Goal: Task Accomplishment & Management: Manage account settings

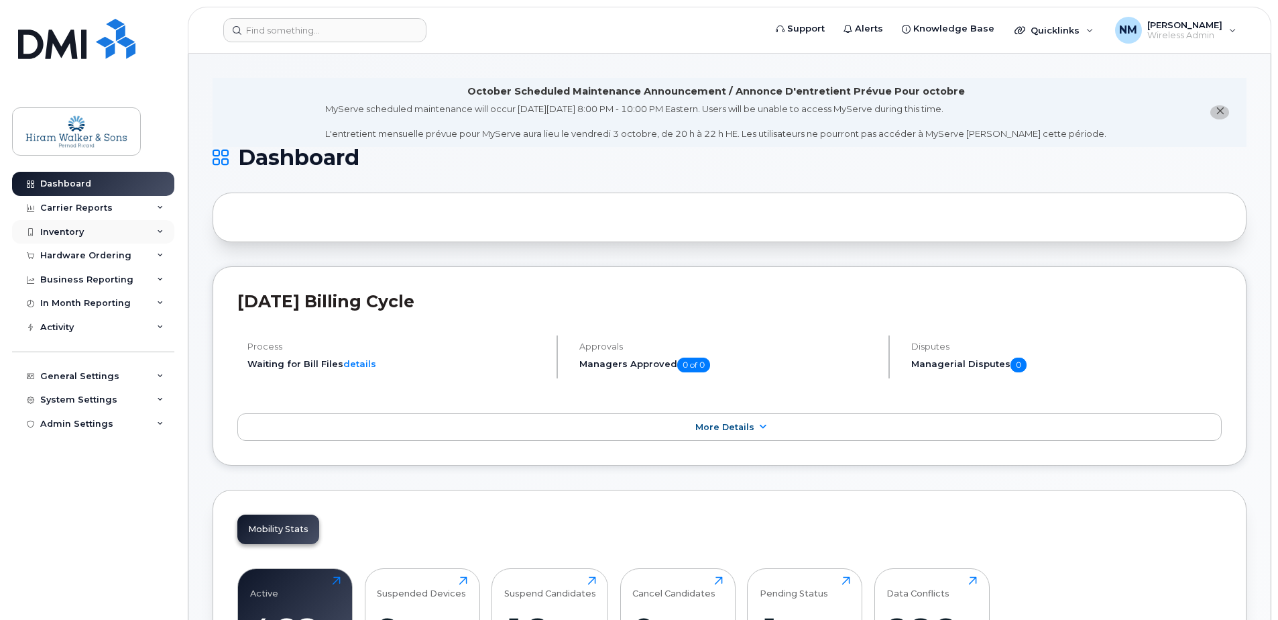
click at [129, 227] on div "Inventory" at bounding box center [93, 232] width 162 height 24
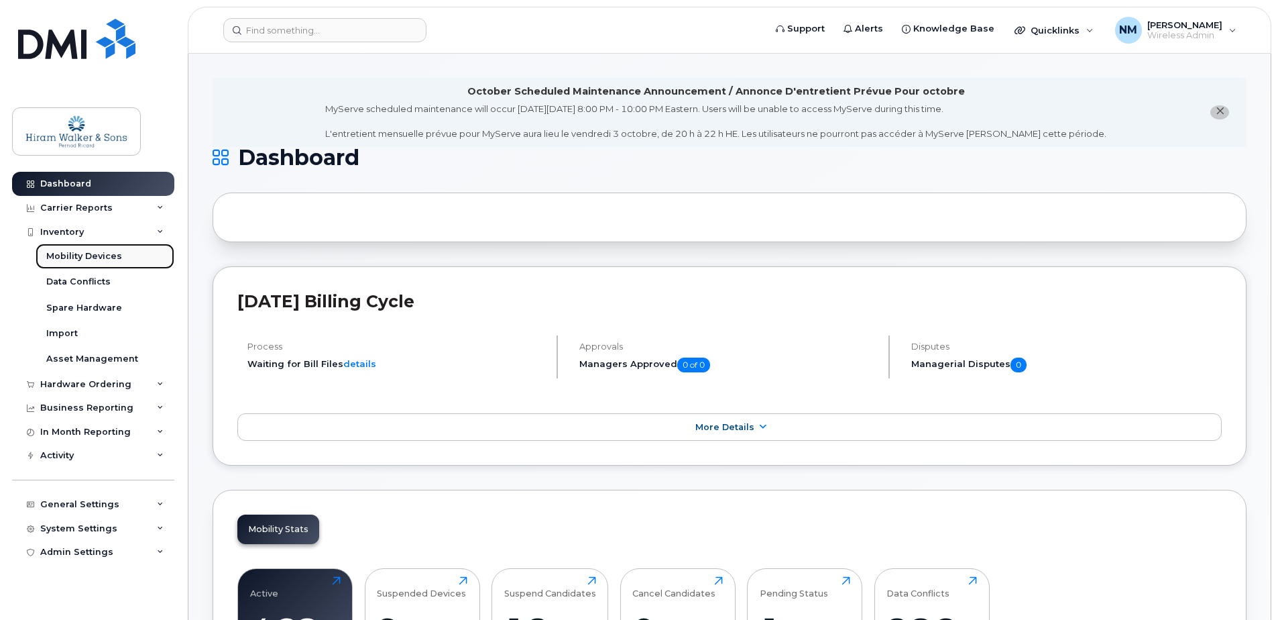
click at [105, 254] on div "Mobility Devices" at bounding box center [84, 256] width 76 height 12
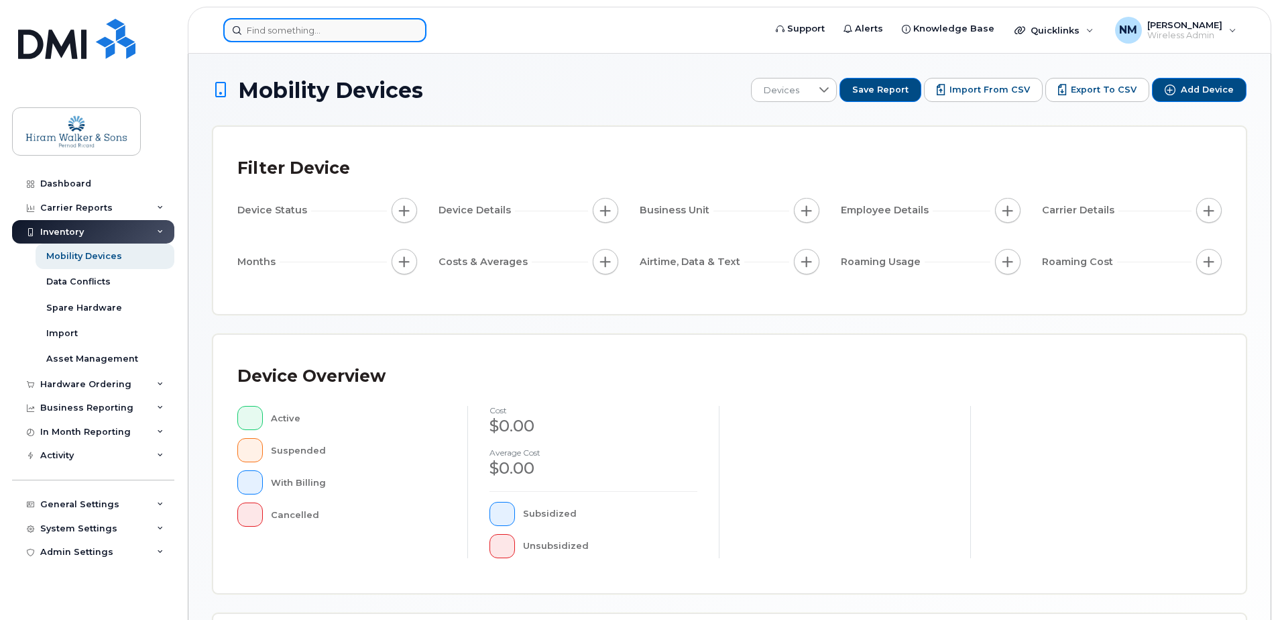
click at [287, 29] on input at bounding box center [324, 30] width 203 height 24
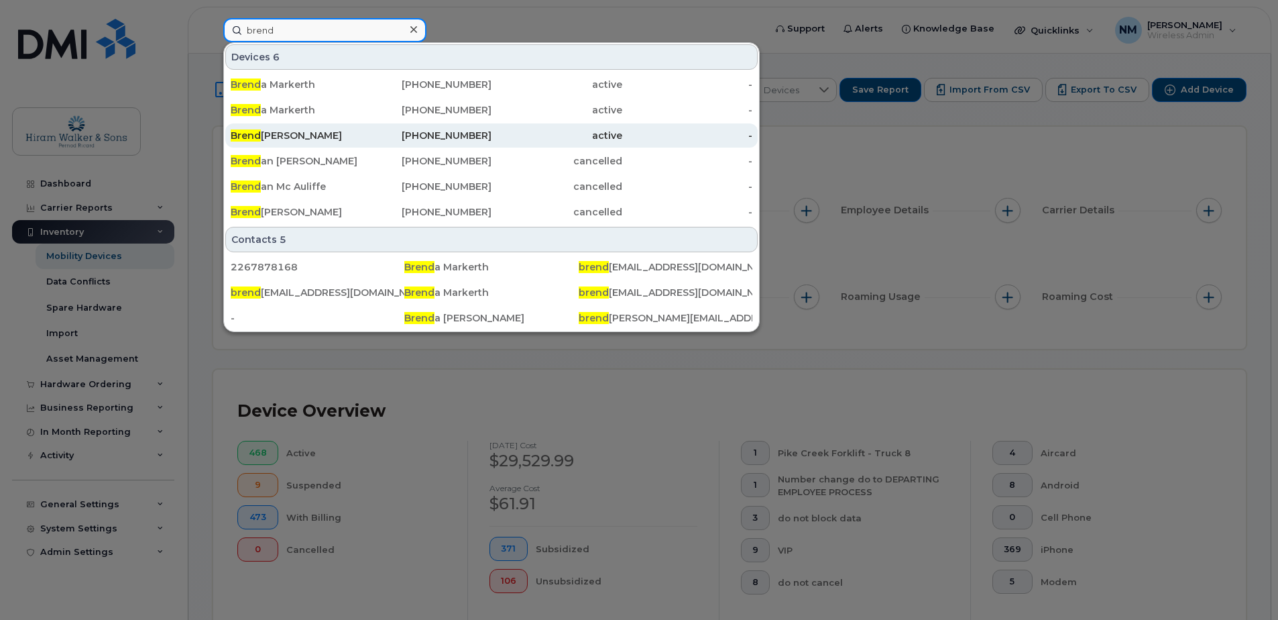
type input "brend"
click at [521, 129] on div "active" at bounding box center [556, 135] width 131 height 24
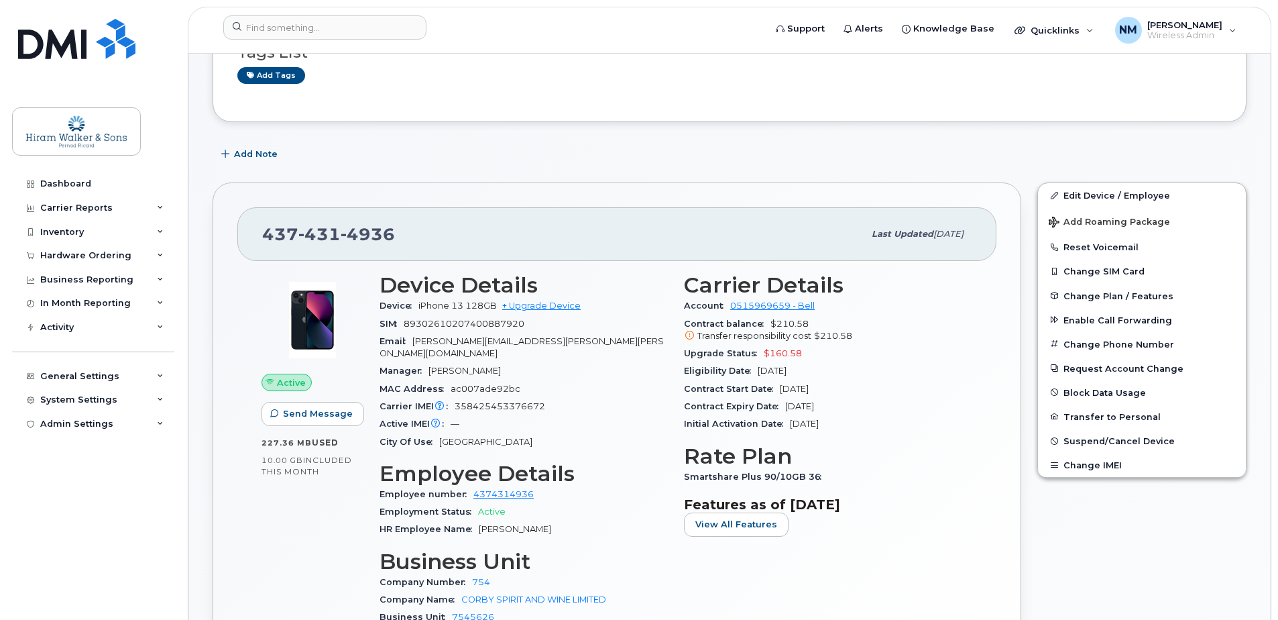
scroll to position [134, 0]
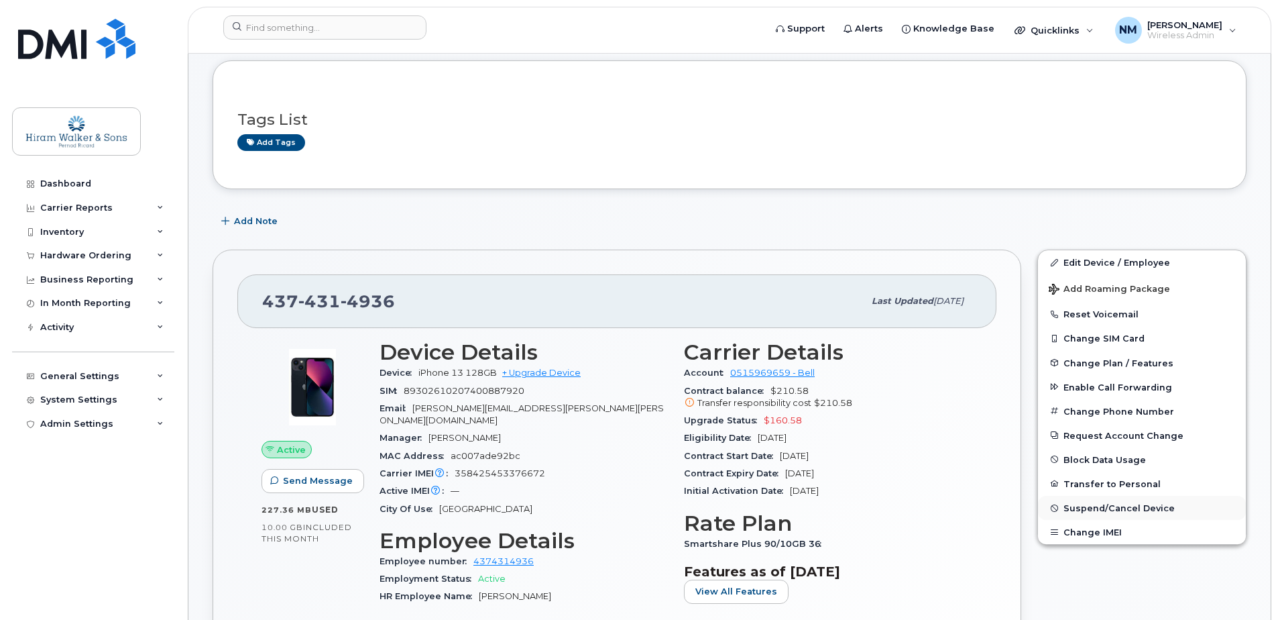
click at [1128, 504] on span "Suspend/Cancel Device" at bounding box center [1118, 508] width 111 height 10
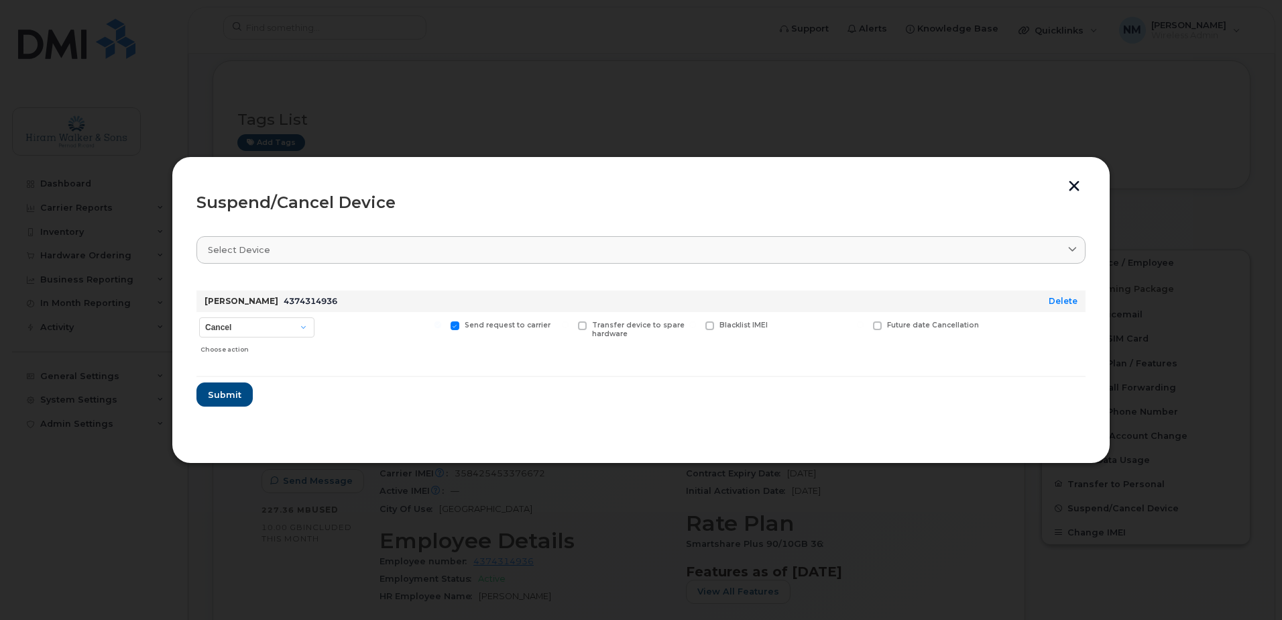
click at [258, 312] on div "Cancel Suspend - Extend Suspension Suspend - Reduced Rate Suspend - Full Rate S…" at bounding box center [256, 336] width 121 height 48
click at [252, 325] on select "Cancel Suspend - Extend Suspension Suspend - Reduced Rate Suspend - Full Rate S…" at bounding box center [256, 327] width 115 height 20
select select "[object Object]"
click at [199, 317] on select "Cancel Suspend - Extend Suspension Suspend - Reduced Rate Suspend - Full Rate S…" at bounding box center [256, 327] width 115 height 20
click at [220, 398] on span "Submit" at bounding box center [224, 394] width 34 height 13
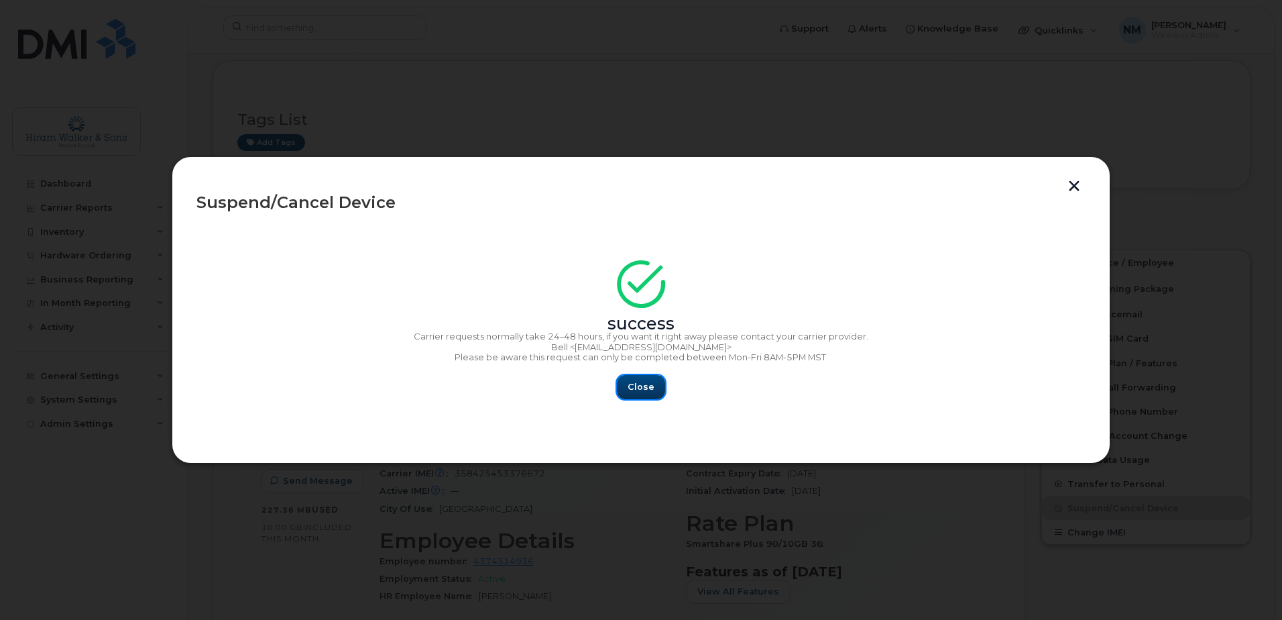
click at [635, 392] on span "Close" at bounding box center [641, 386] width 27 height 13
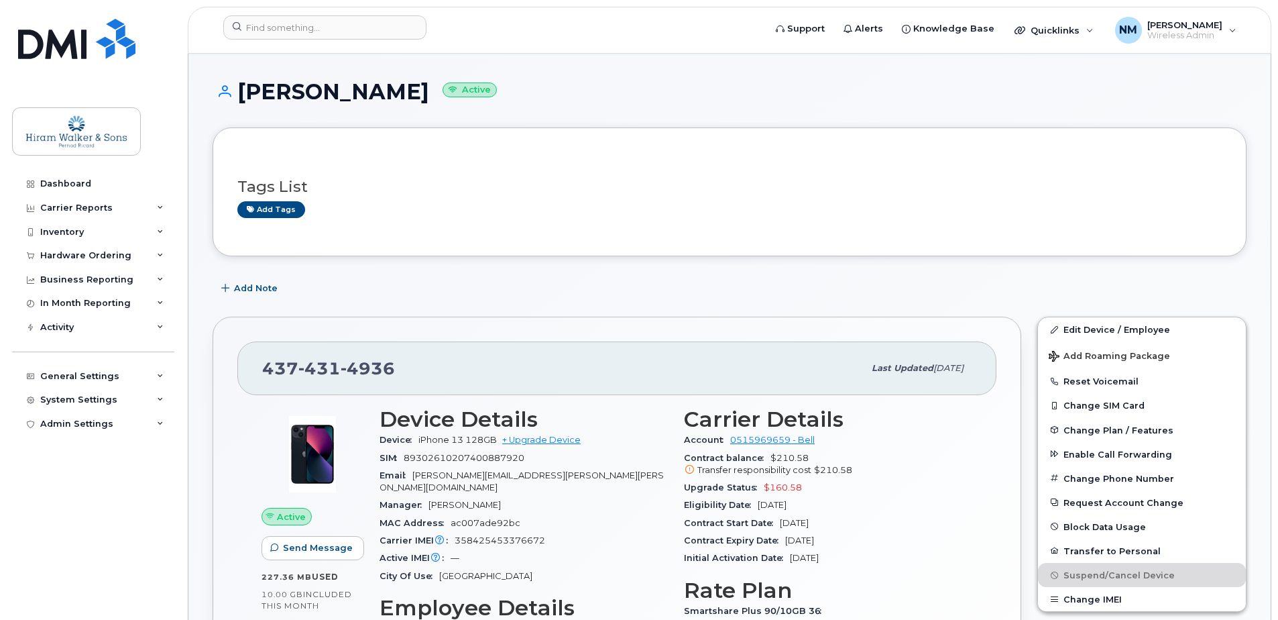
scroll to position [0, 0]
